Goal: Check status: Check status

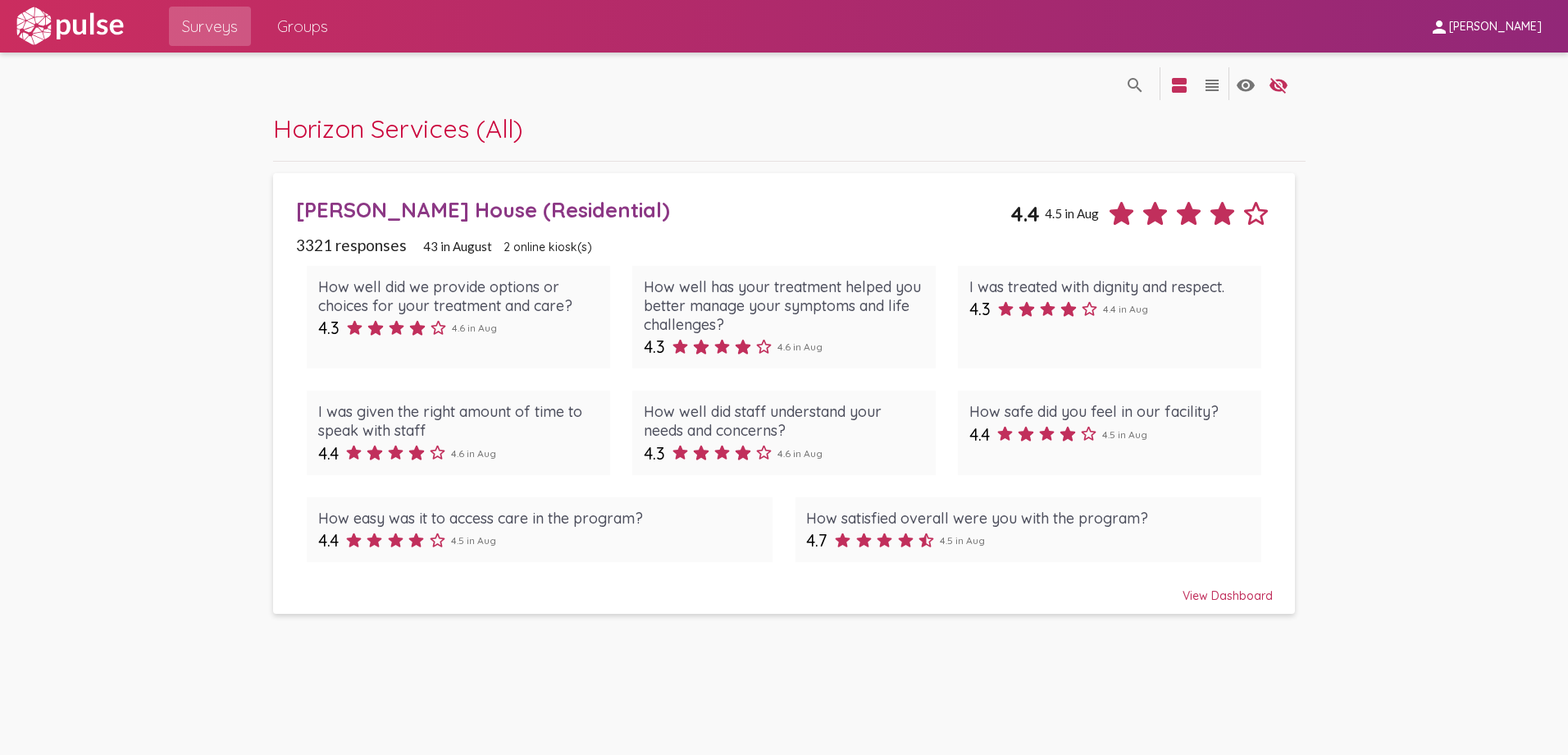
click at [434, 206] on div "[PERSON_NAME] House (Residential)" at bounding box center [653, 209] width 714 height 25
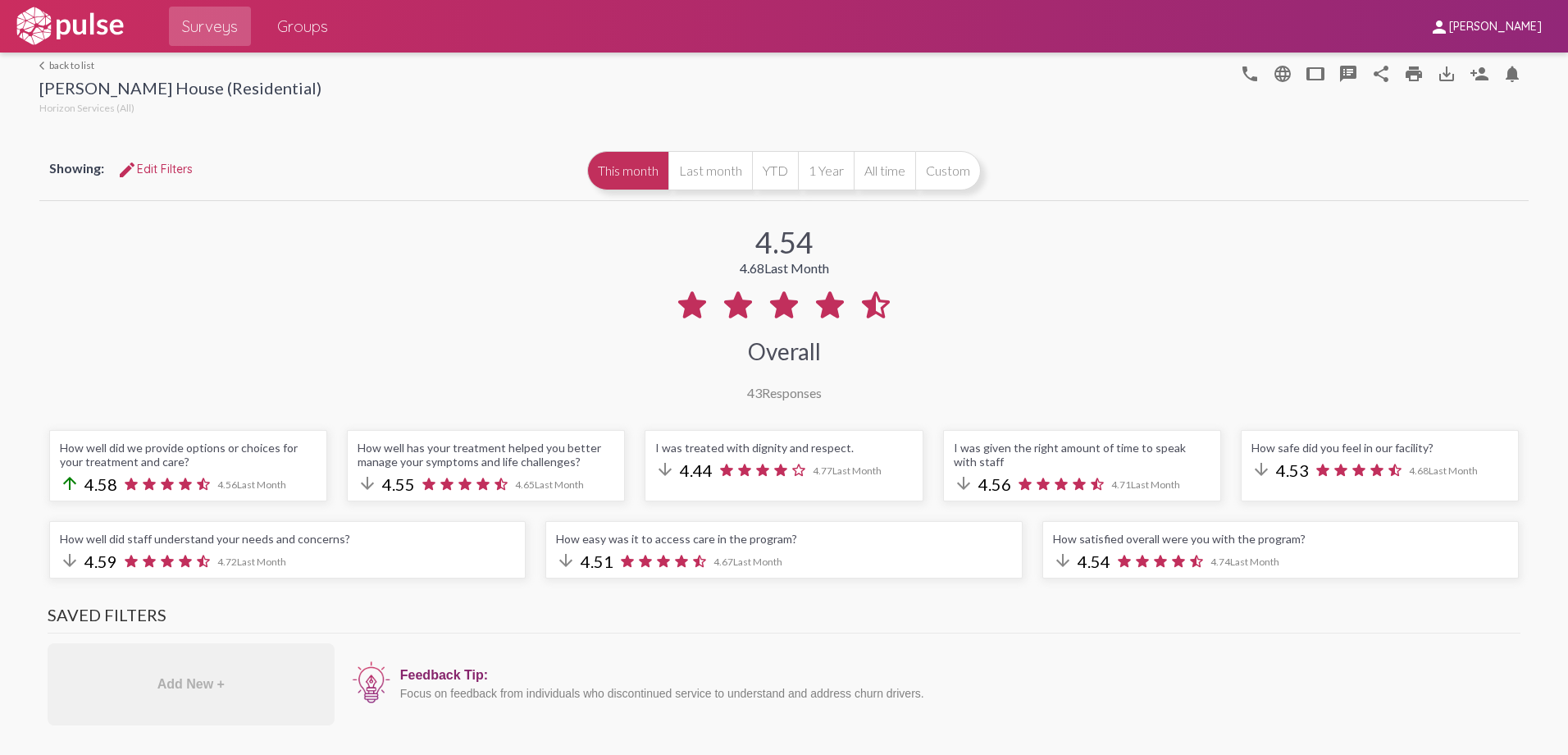
click at [921, 659] on div "Feedback Tip: Focus on feedback from individuals who discontinued service to un…" at bounding box center [931, 684] width 1177 height 82
click at [1355, 245] on div "4.54 4.68 Last Month Overall 43 Responses" at bounding box center [783, 302] width 1489 height 196
